Goal: Obtain resource: Obtain resource

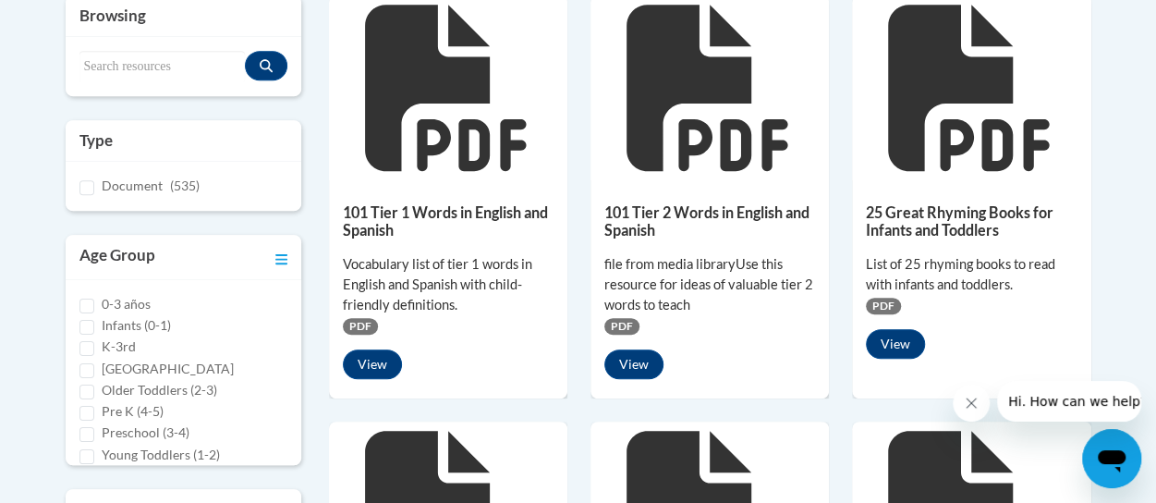
scroll to position [555, 0]
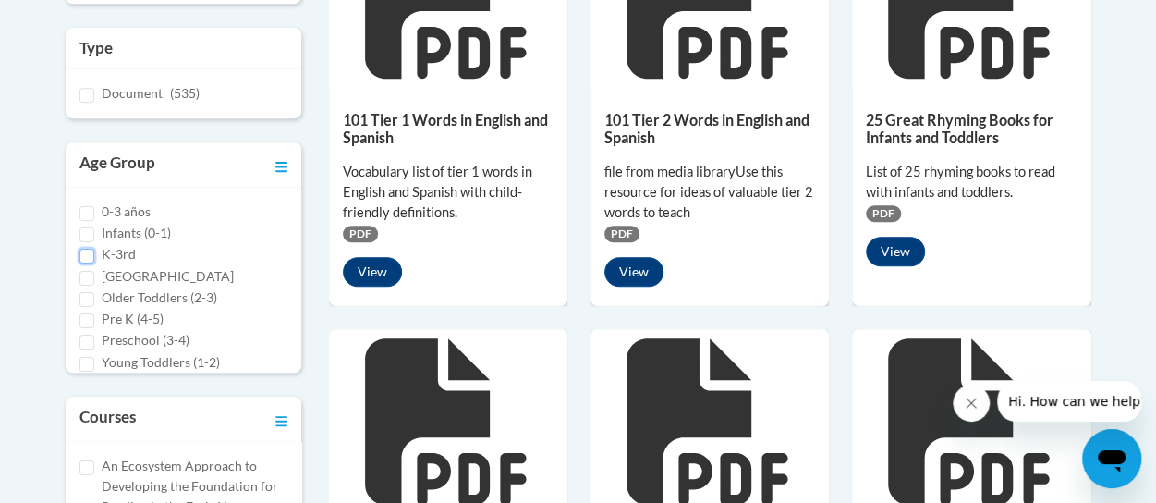
click at [85, 251] on input "K-3rd" at bounding box center [86, 256] width 15 height 15
checkbox input "true"
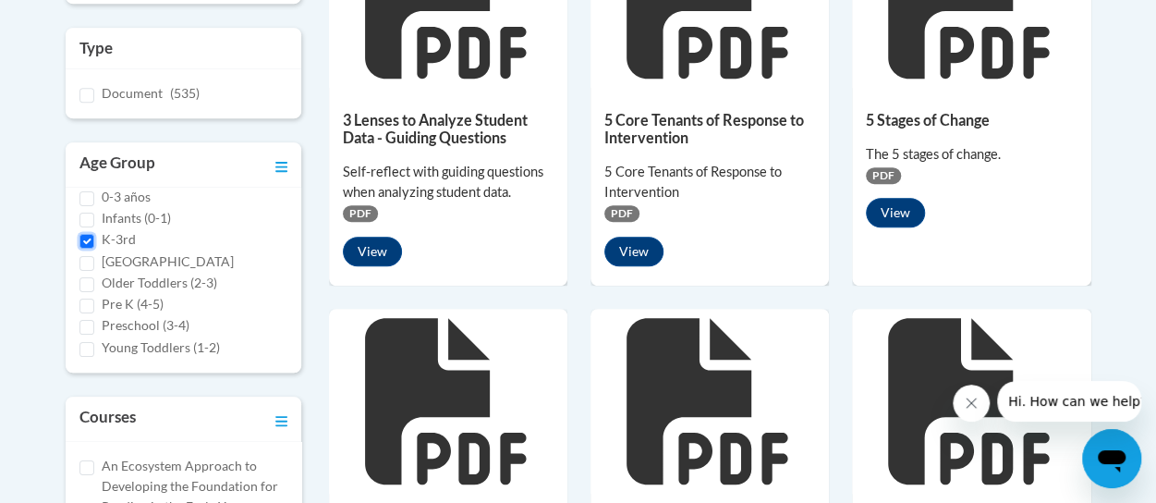
scroll to position [0, 0]
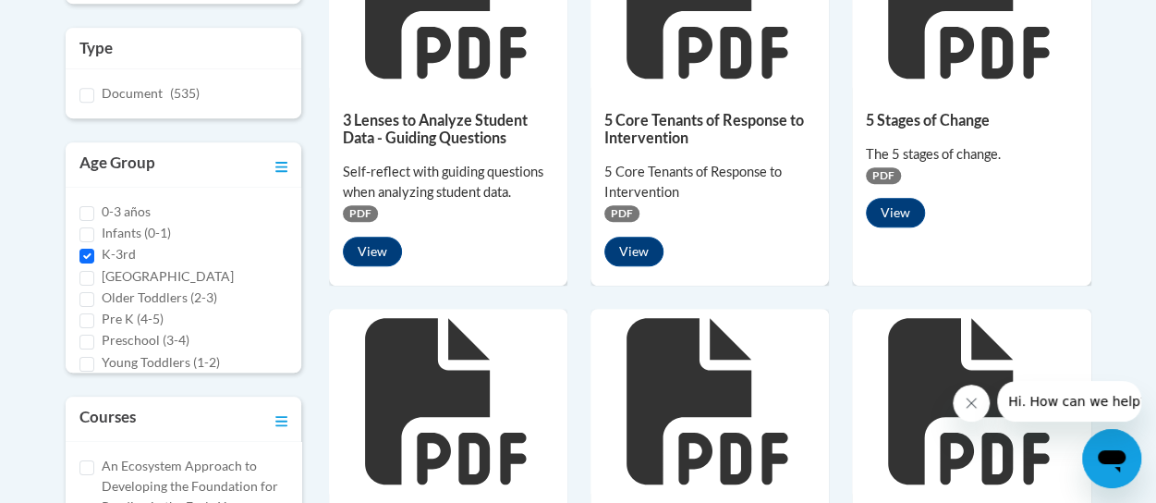
click at [105, 47] on h3 "Type" at bounding box center [183, 48] width 208 height 22
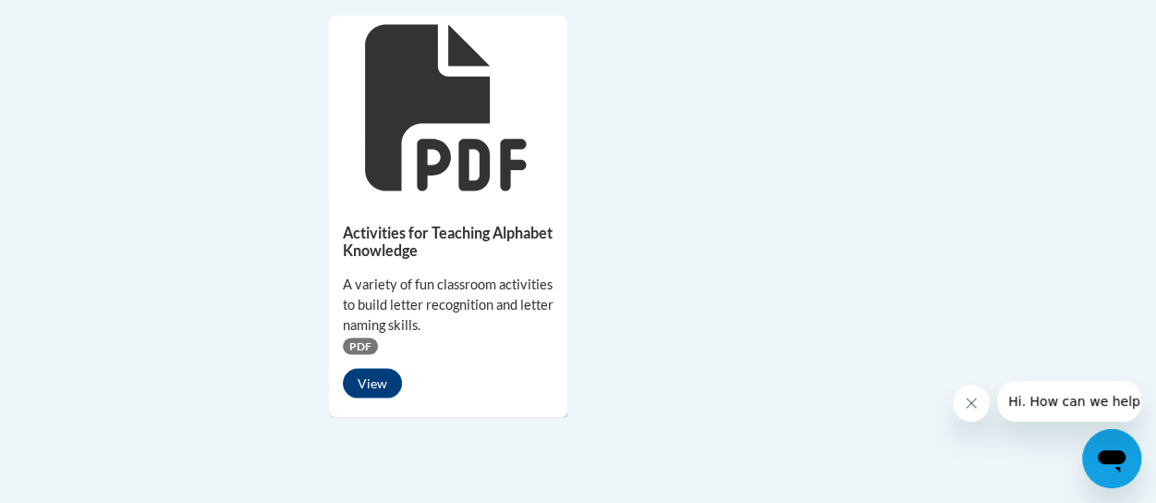
scroll to position [1756, 0]
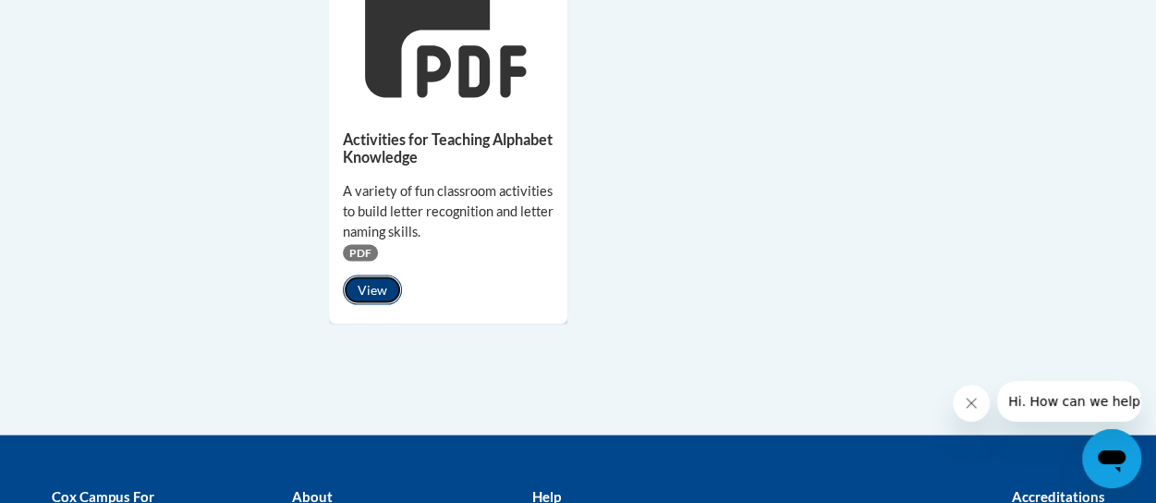
click at [368, 286] on button "View" at bounding box center [372, 290] width 59 height 30
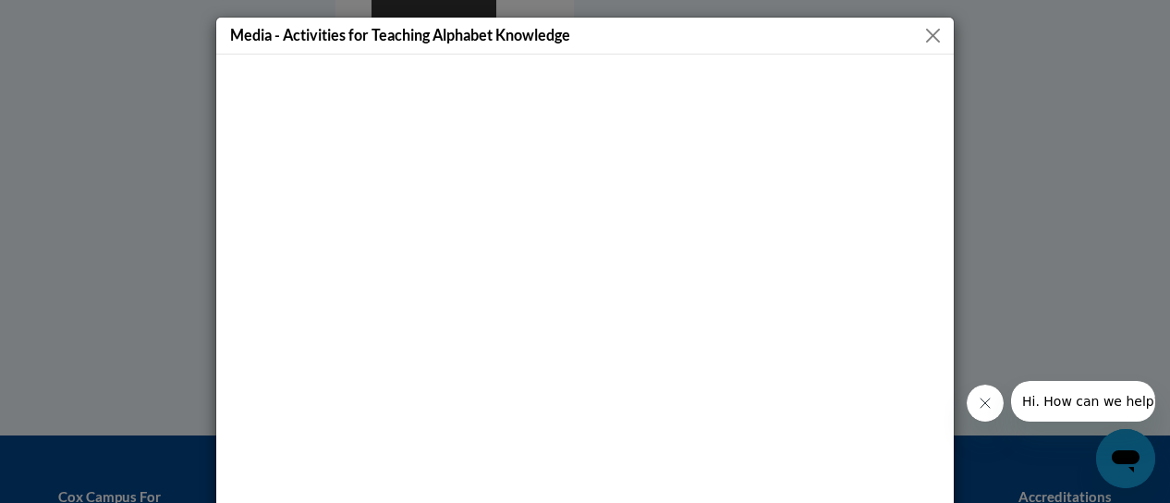
click at [929, 37] on button "Close" at bounding box center [932, 35] width 23 height 23
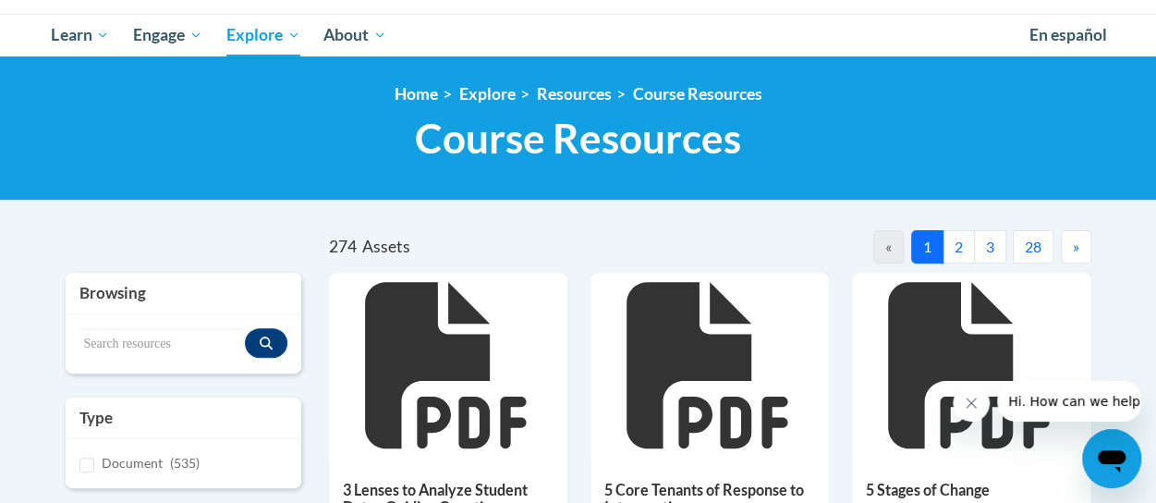
scroll to position [0, 0]
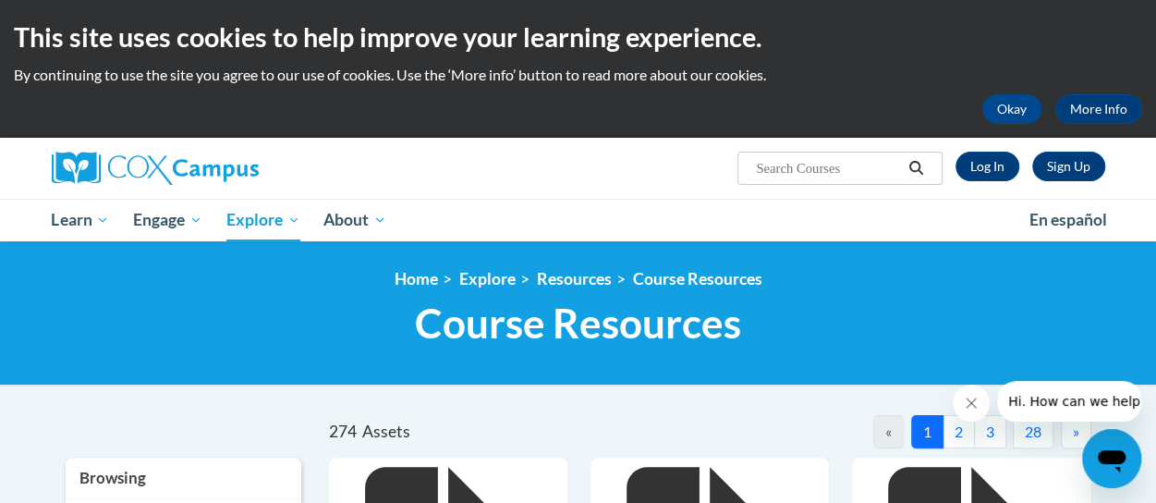
click at [789, 164] on input "Search..." at bounding box center [828, 168] width 148 height 22
type input "handwriting"
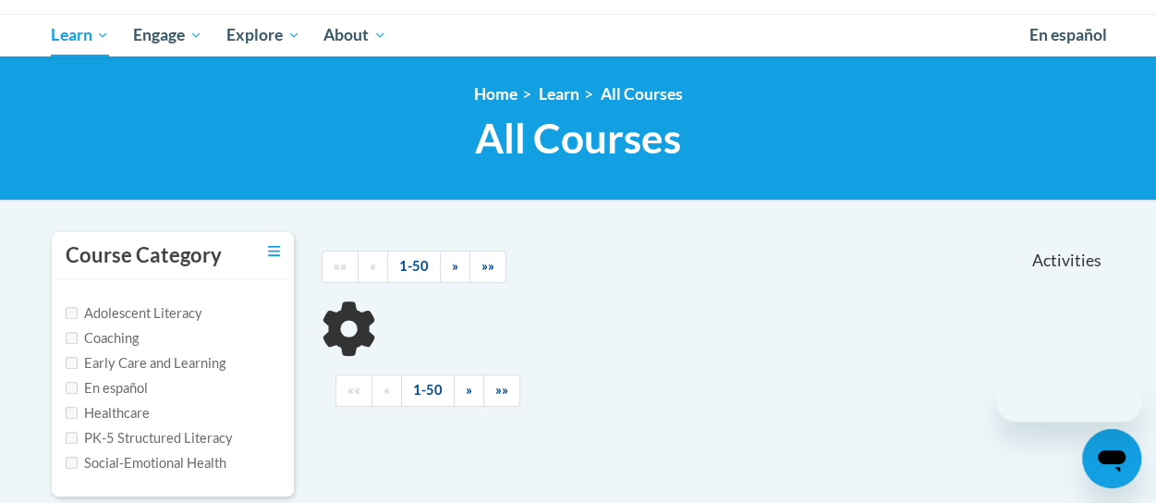
scroll to position [277, 0]
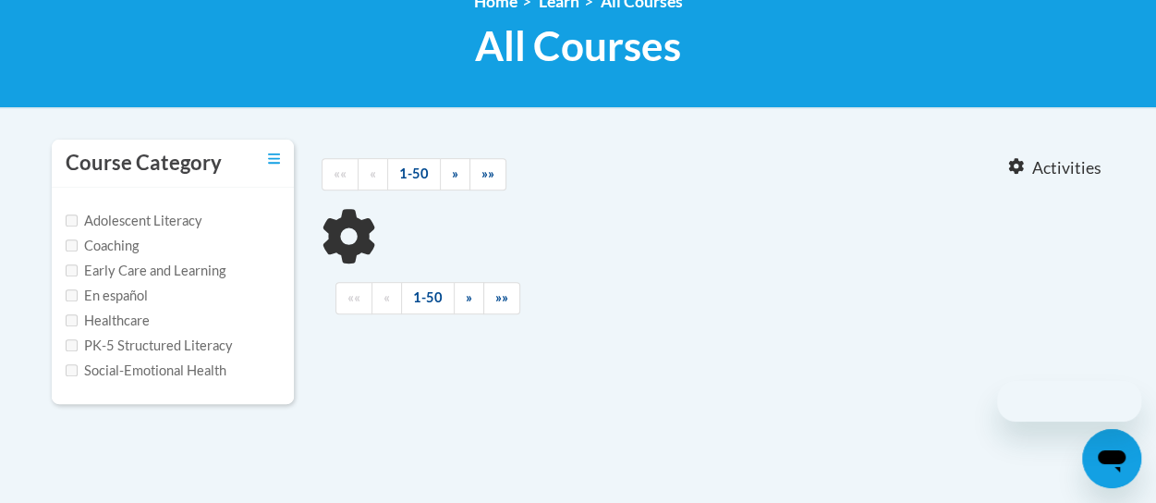
type input "handwriting"
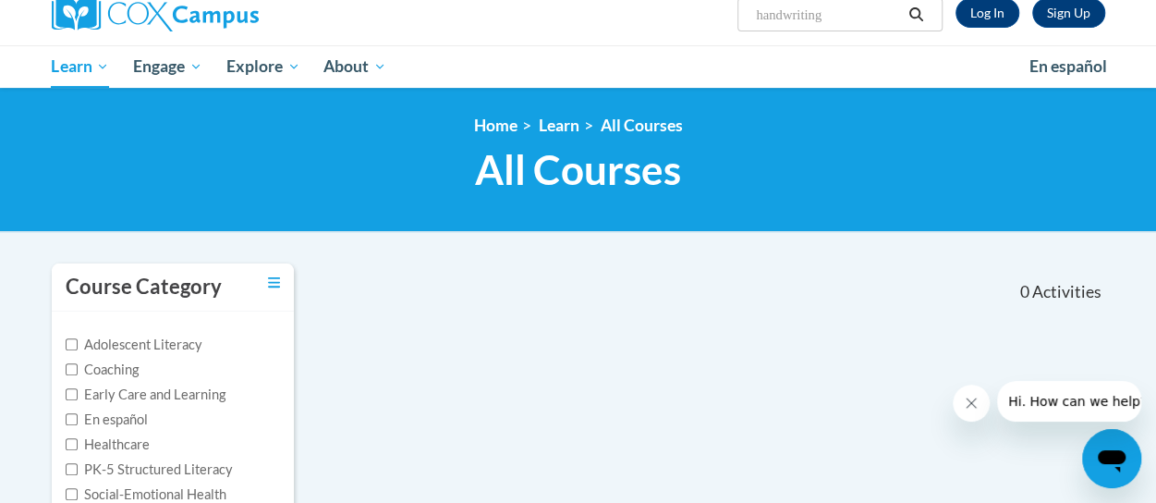
scroll to position [0, 0]
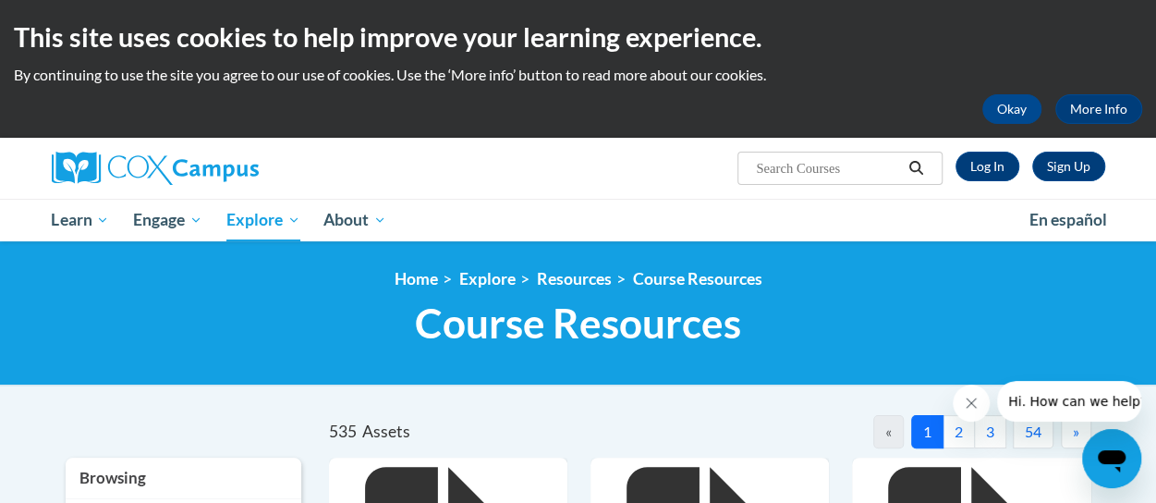
click at [955, 433] on button "2" at bounding box center [959, 431] width 32 height 33
click at [807, 165] on input "Search..." at bounding box center [828, 168] width 148 height 22
type input "printable writing paper"
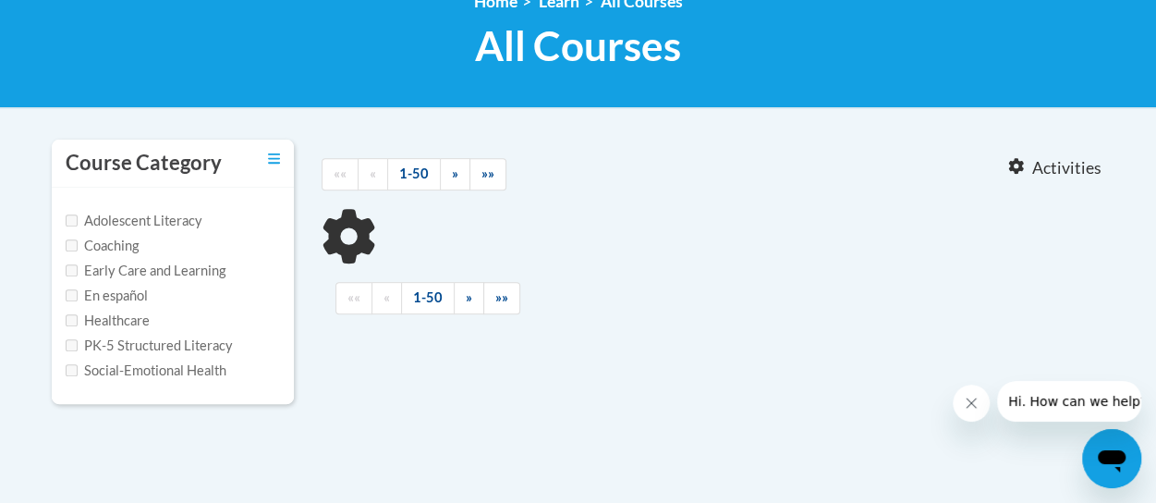
type input "printable writing paper"
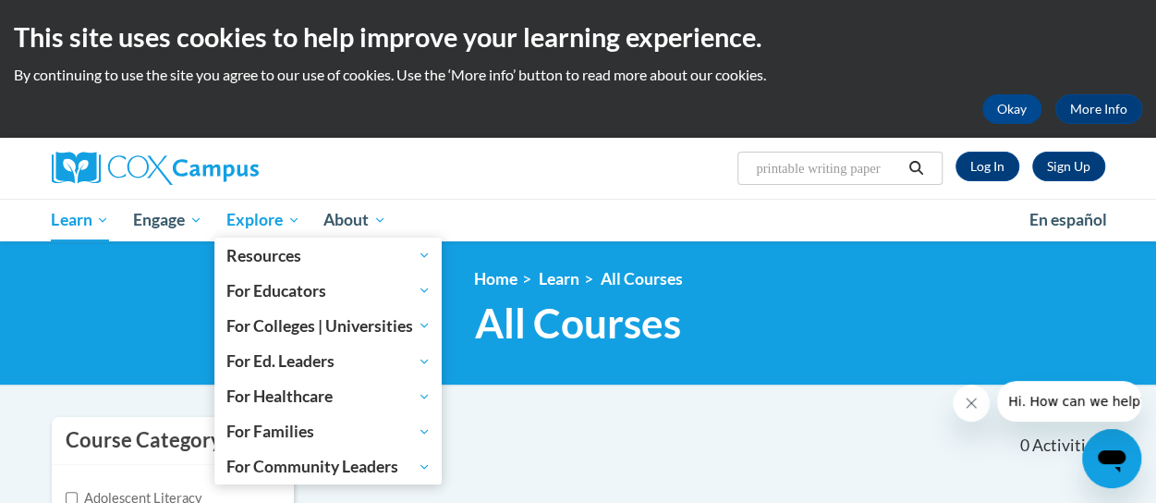
click at [257, 221] on span "Explore" at bounding box center [263, 220] width 74 height 22
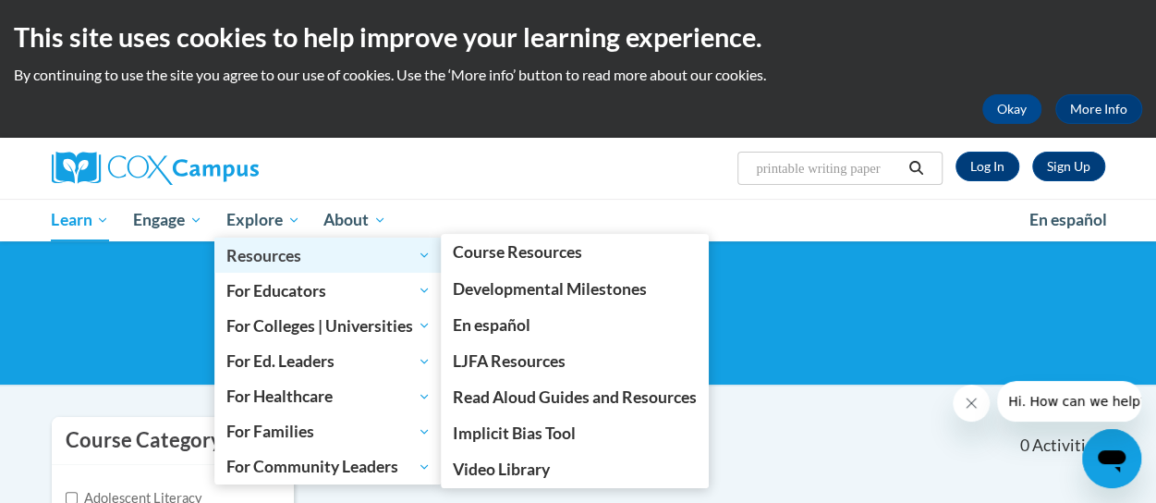
click at [256, 247] on span "Resources" at bounding box center [328, 255] width 204 height 22
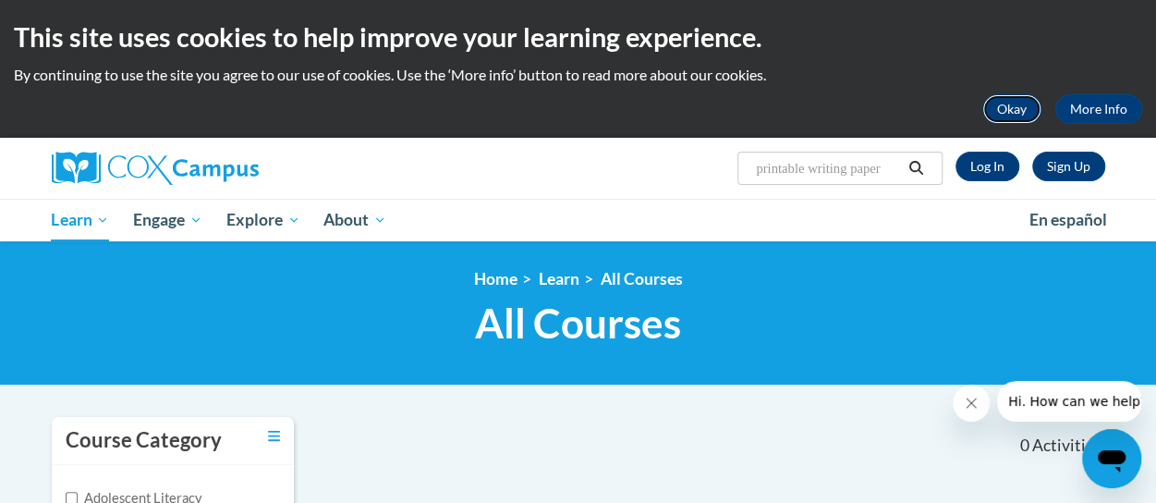
click at [1015, 112] on button "Okay" at bounding box center [1011, 109] width 59 height 30
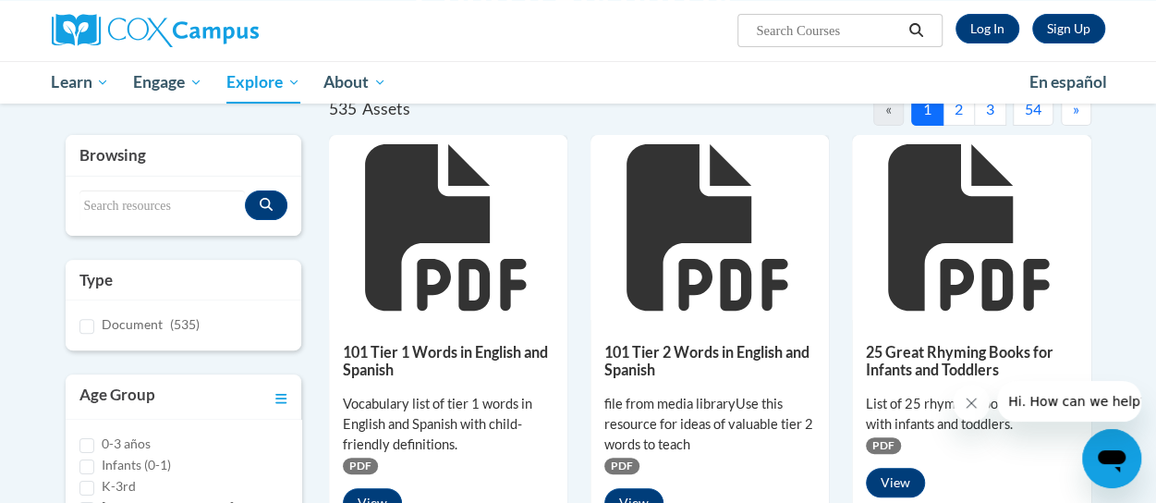
scroll to position [277, 0]
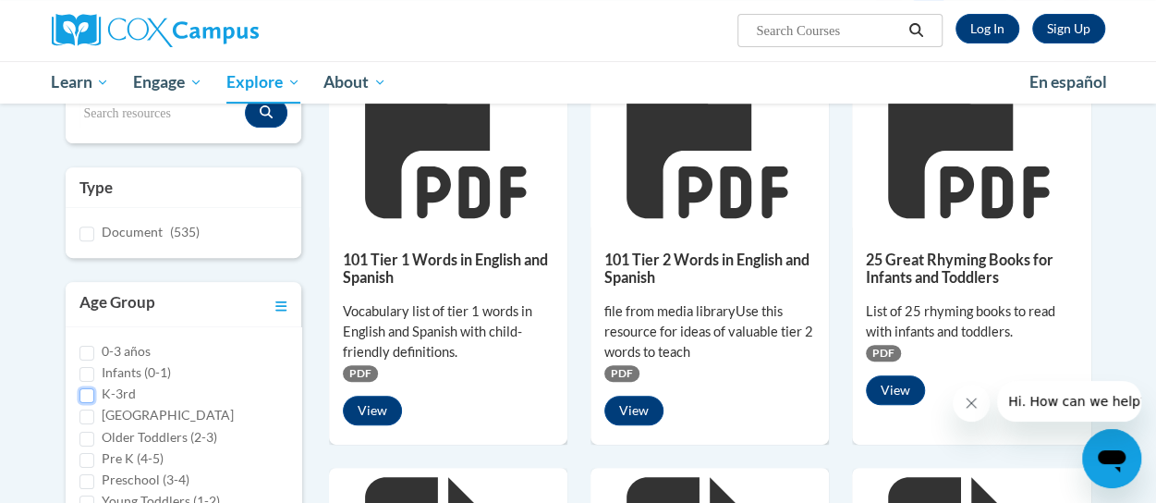
click at [84, 392] on input "K-3rd" at bounding box center [86, 395] width 15 height 15
checkbox input "true"
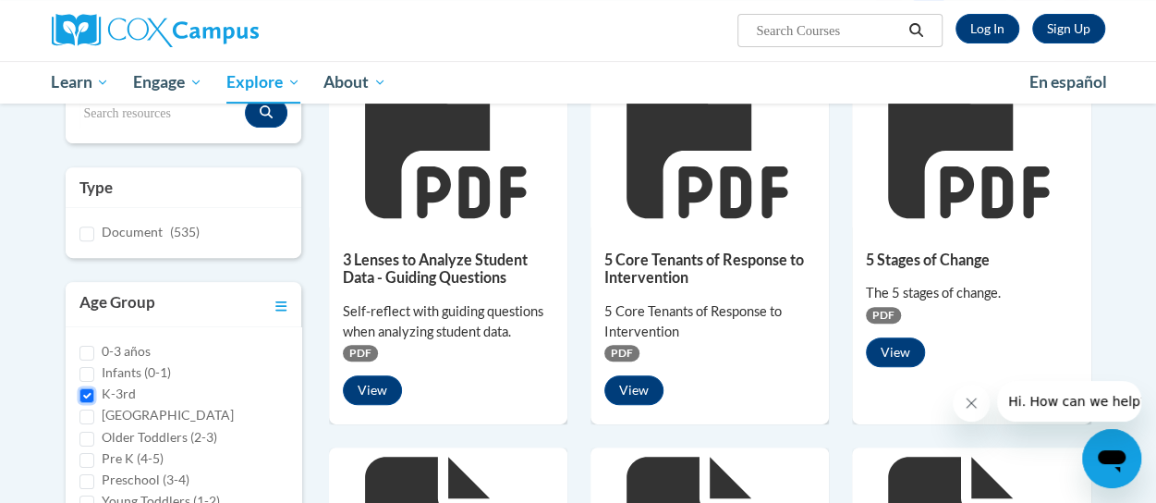
scroll to position [0, 0]
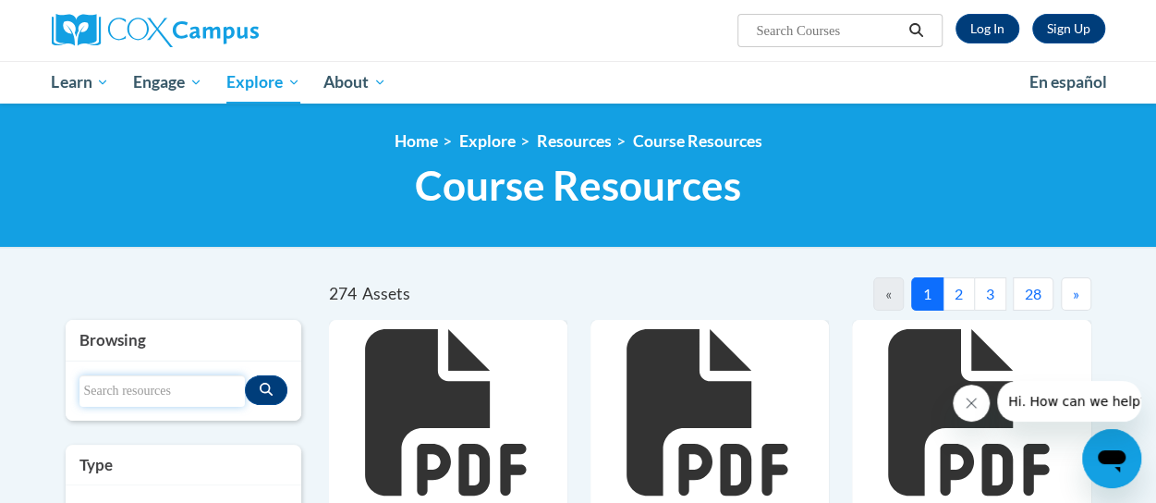
click at [149, 389] on input "Search resources" at bounding box center [161, 390] width 165 height 31
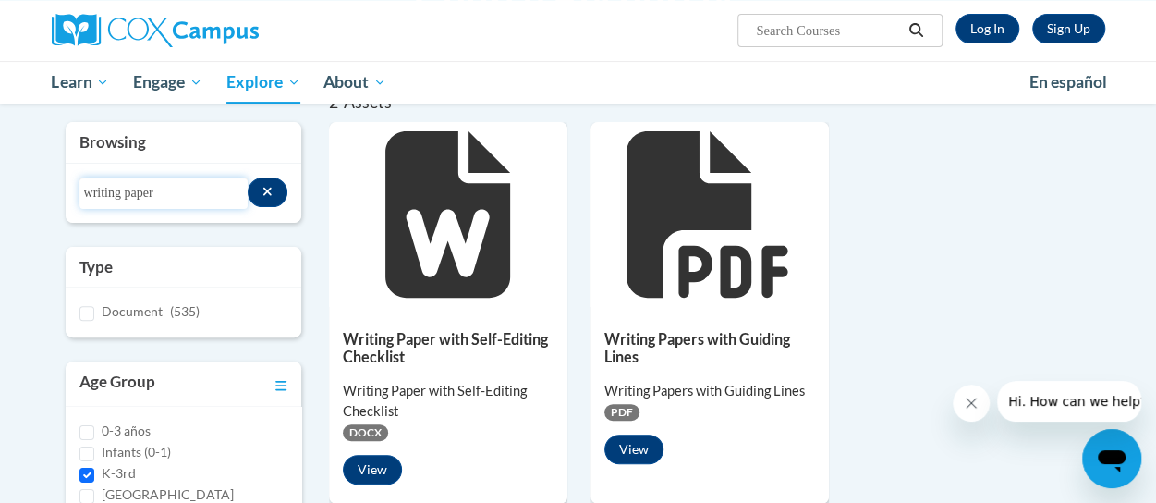
scroll to position [277, 0]
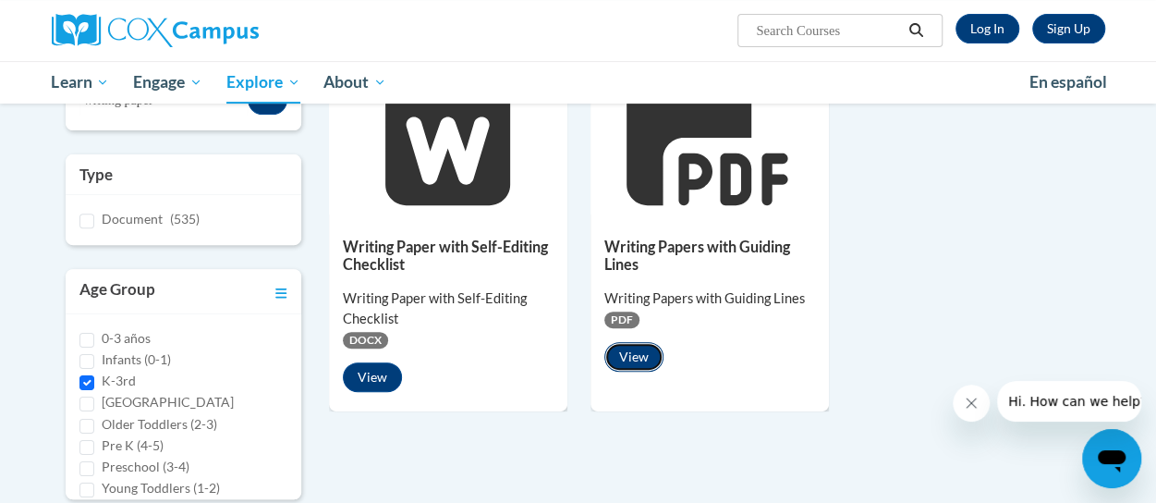
click at [631, 359] on button "View" at bounding box center [633, 357] width 59 height 30
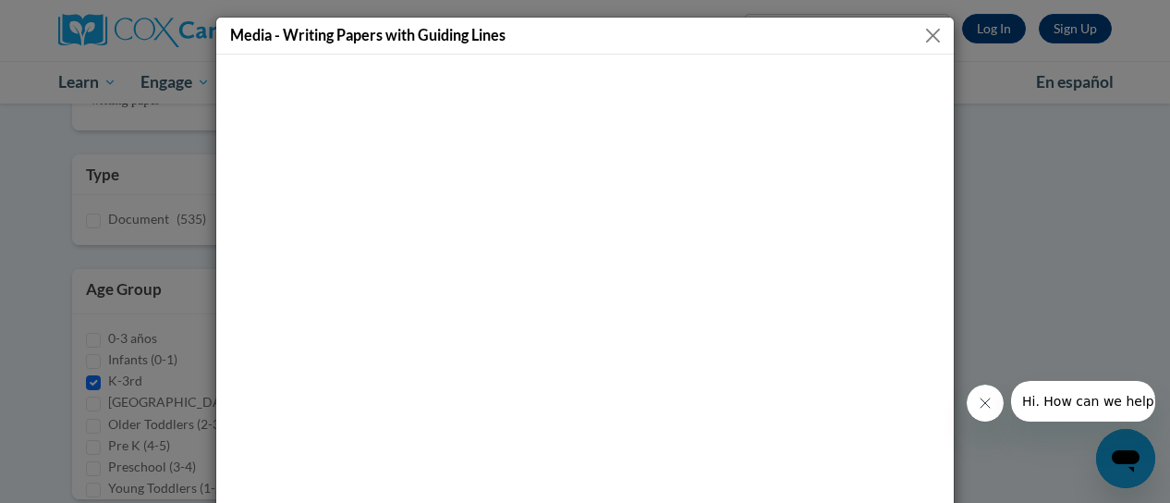
click at [929, 37] on button "Close" at bounding box center [932, 35] width 23 height 23
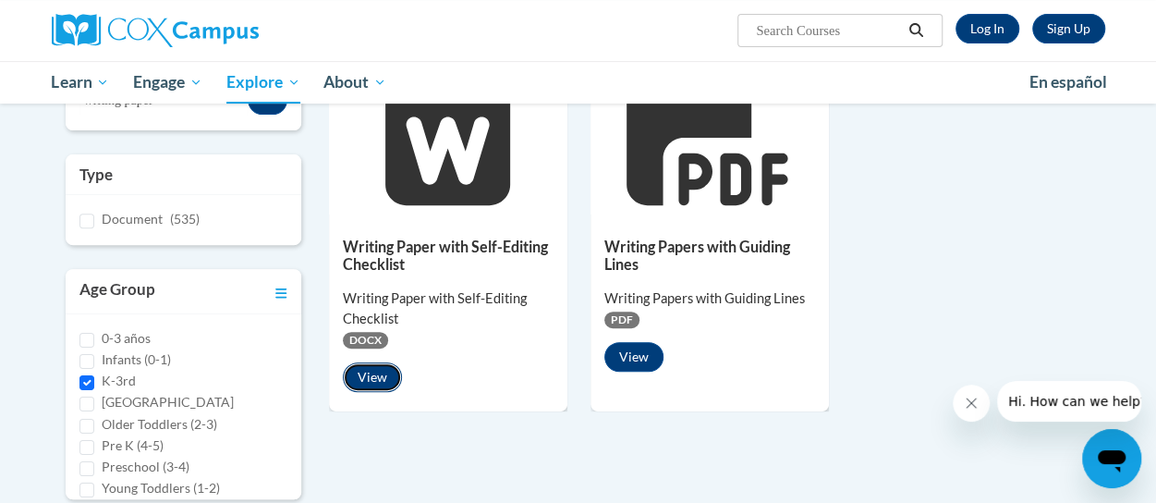
click at [371, 379] on button "View" at bounding box center [372, 377] width 59 height 30
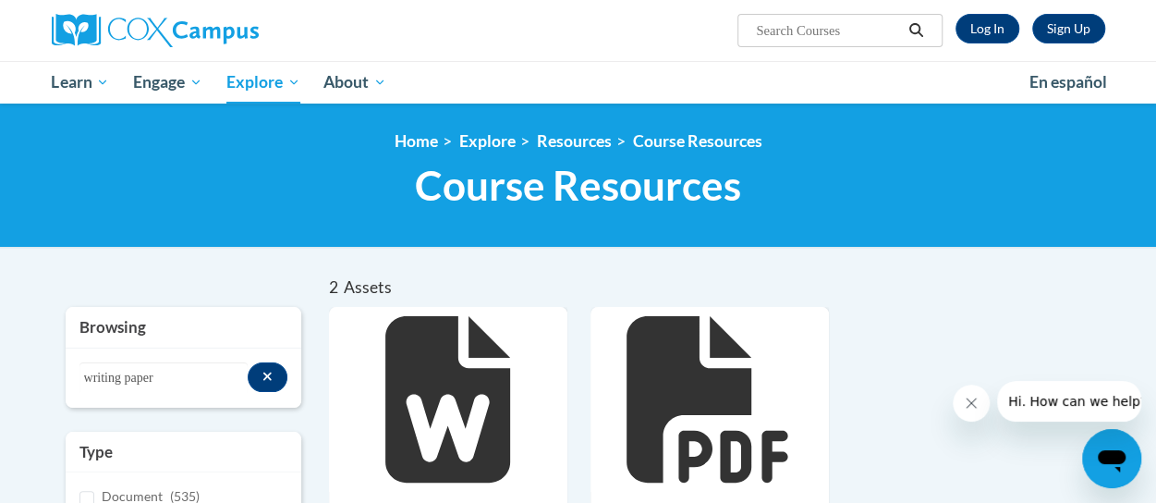
scroll to position [185, 0]
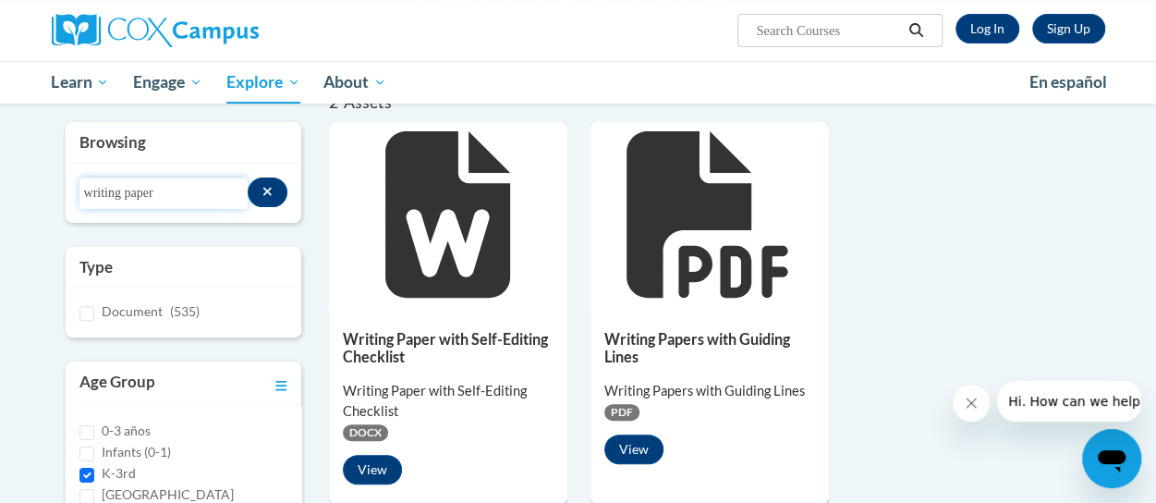
drag, startPoint x: 165, startPoint y: 192, endPoint x: 125, endPoint y: 189, distance: 39.8
click at [125, 189] on input "writing paper" at bounding box center [163, 192] width 169 height 31
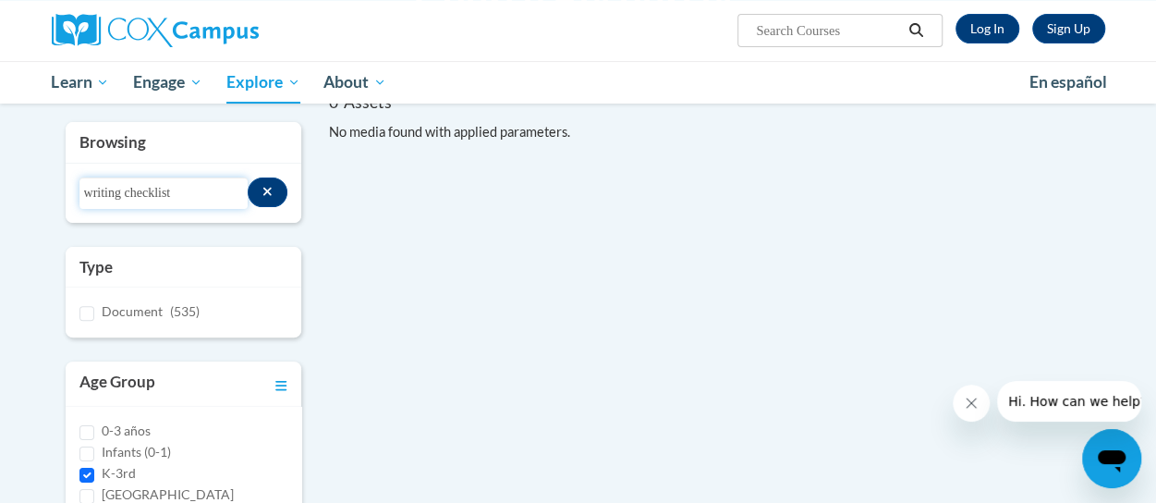
drag, startPoint x: 165, startPoint y: 197, endPoint x: 42, endPoint y: 203, distance: 123.1
click at [42, 203] on div "0 Assets « » Browsing Search resources writing checklist Type Document (535)" at bounding box center [578, 480] width 1081 height 777
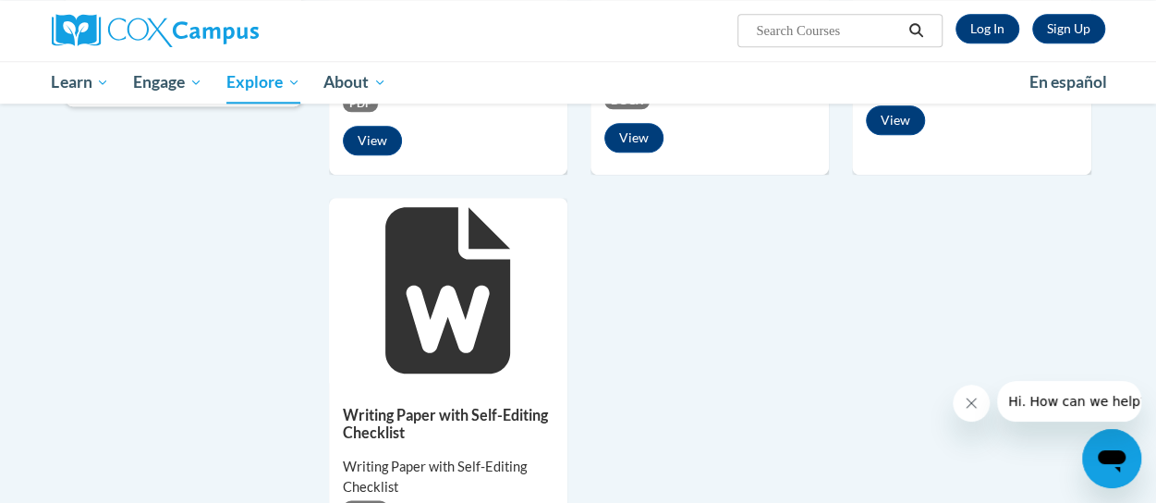
scroll to position [1017, 0]
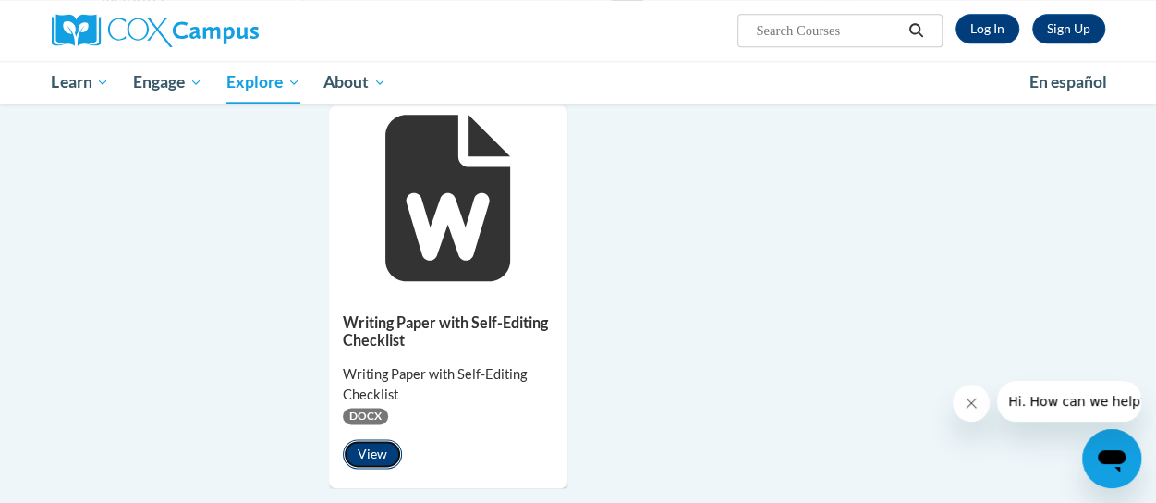
click at [376, 448] on button "View" at bounding box center [372, 454] width 59 height 30
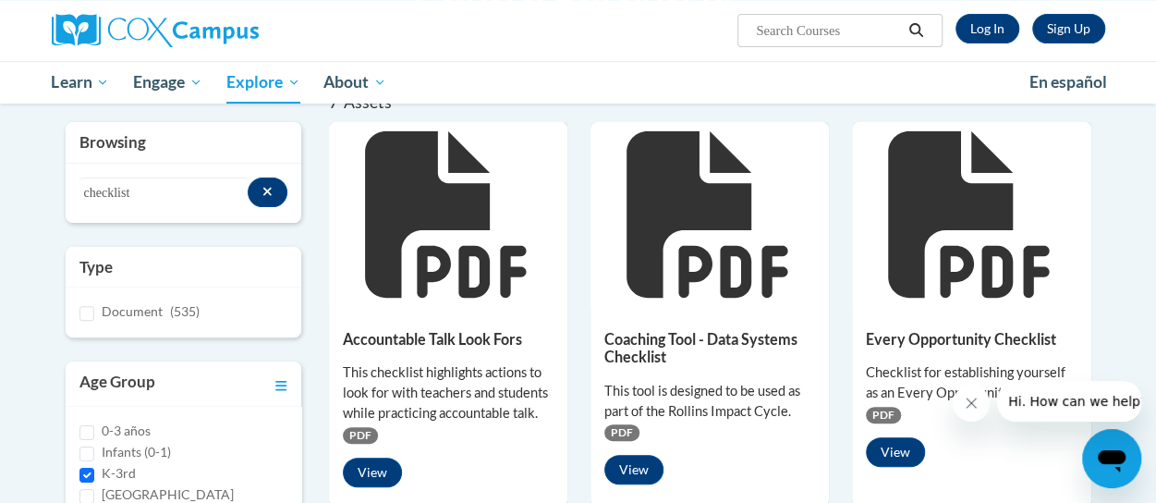
scroll to position [92, 0]
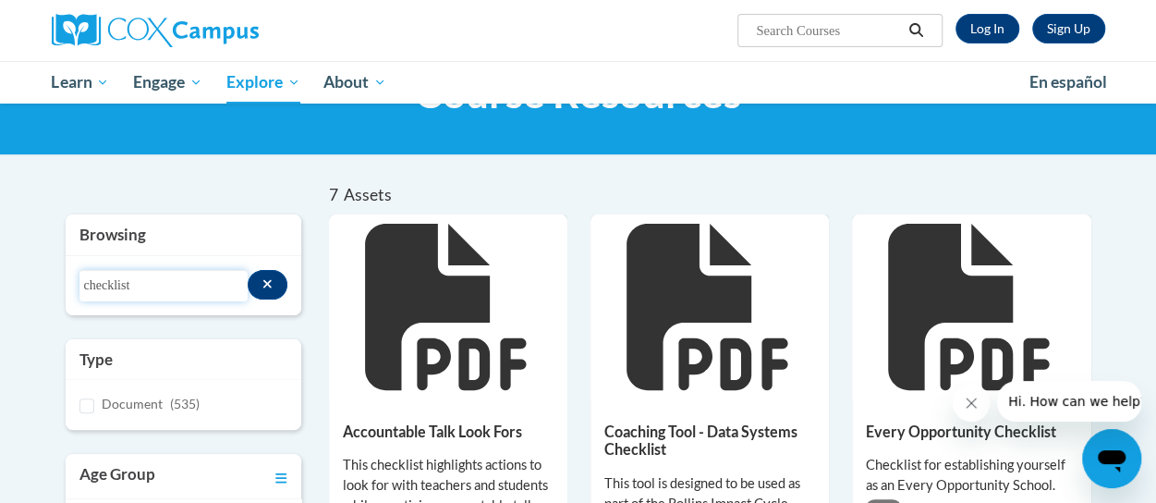
drag, startPoint x: 129, startPoint y: 287, endPoint x: 67, endPoint y: 288, distance: 62.9
click at [67, 288] on div "Search resources checklist" at bounding box center [184, 285] width 236 height 59
type input "handwriting"
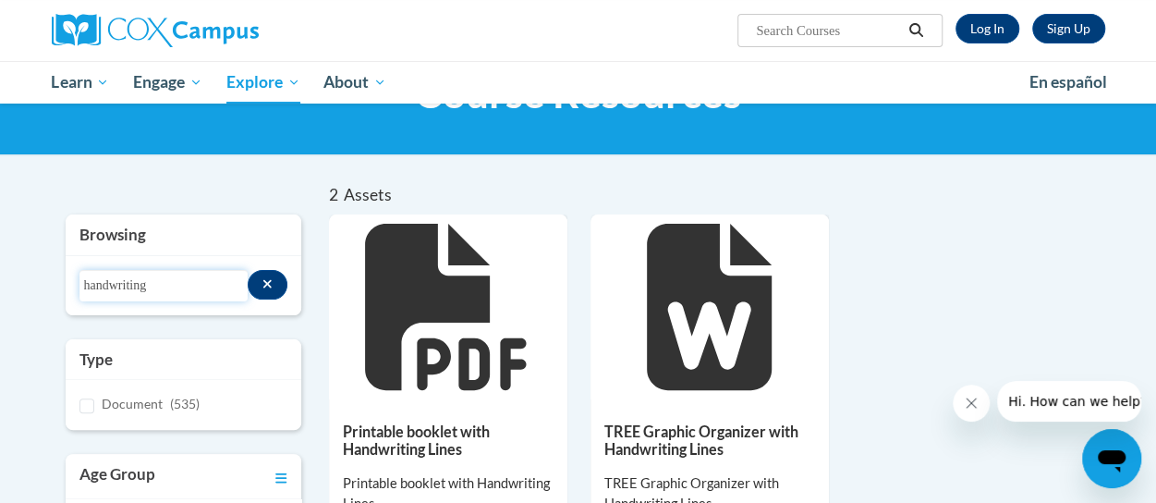
scroll to position [185, 0]
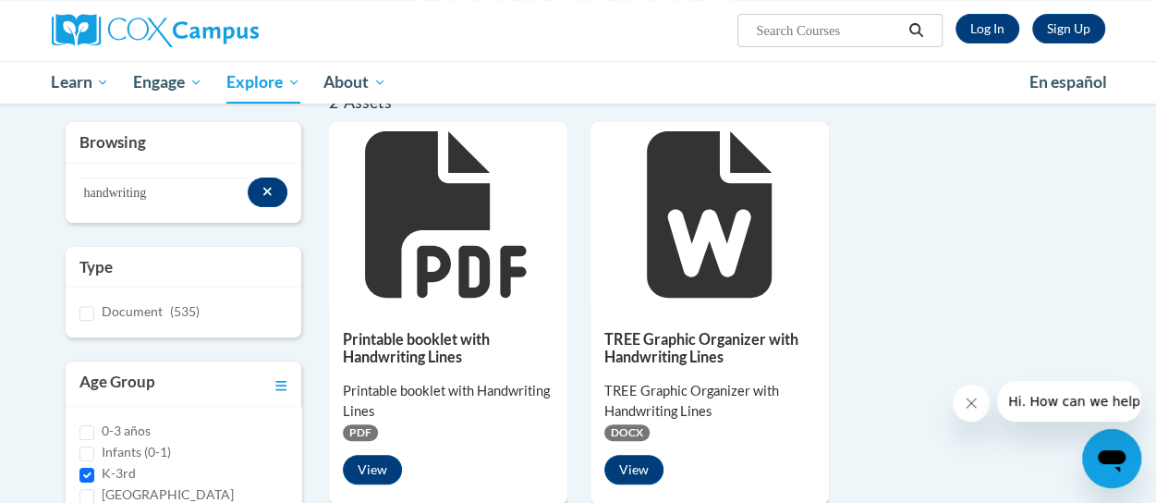
click at [410, 337] on h5 "Printable booklet with Handwriting Lines" at bounding box center [448, 348] width 211 height 36
click at [371, 469] on button "View" at bounding box center [372, 470] width 59 height 30
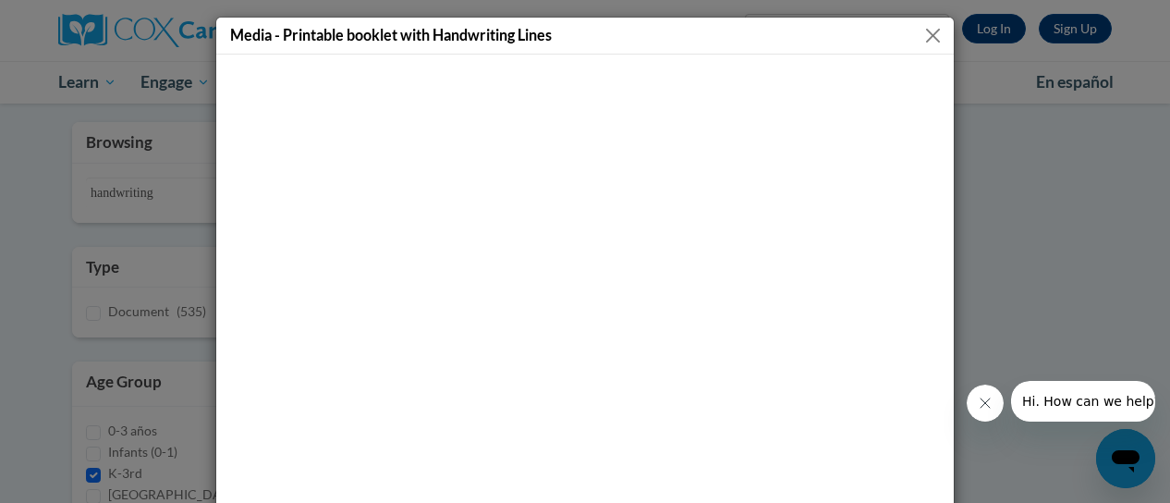
click at [923, 33] on button "Close" at bounding box center [932, 35] width 23 height 23
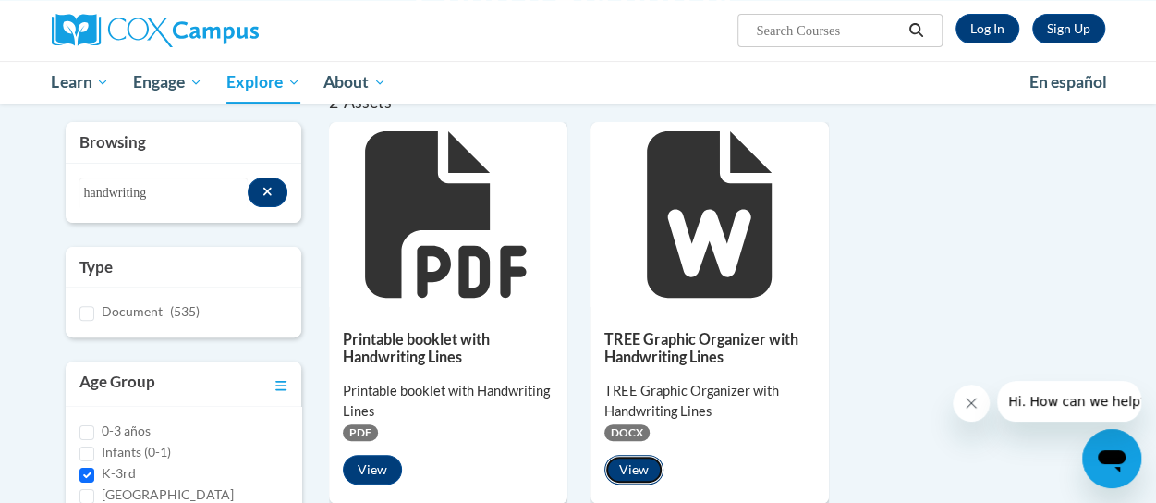
click at [642, 471] on button "View" at bounding box center [633, 470] width 59 height 30
